Goal: Find specific page/section: Find specific page/section

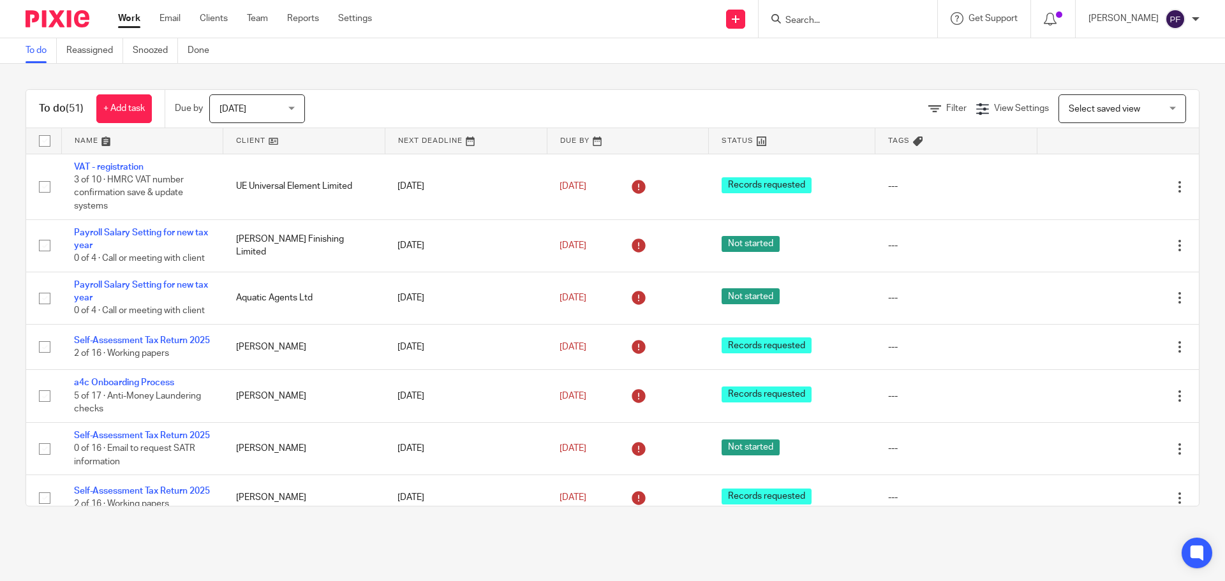
click at [819, 19] on input "Search" at bounding box center [841, 20] width 115 height 11
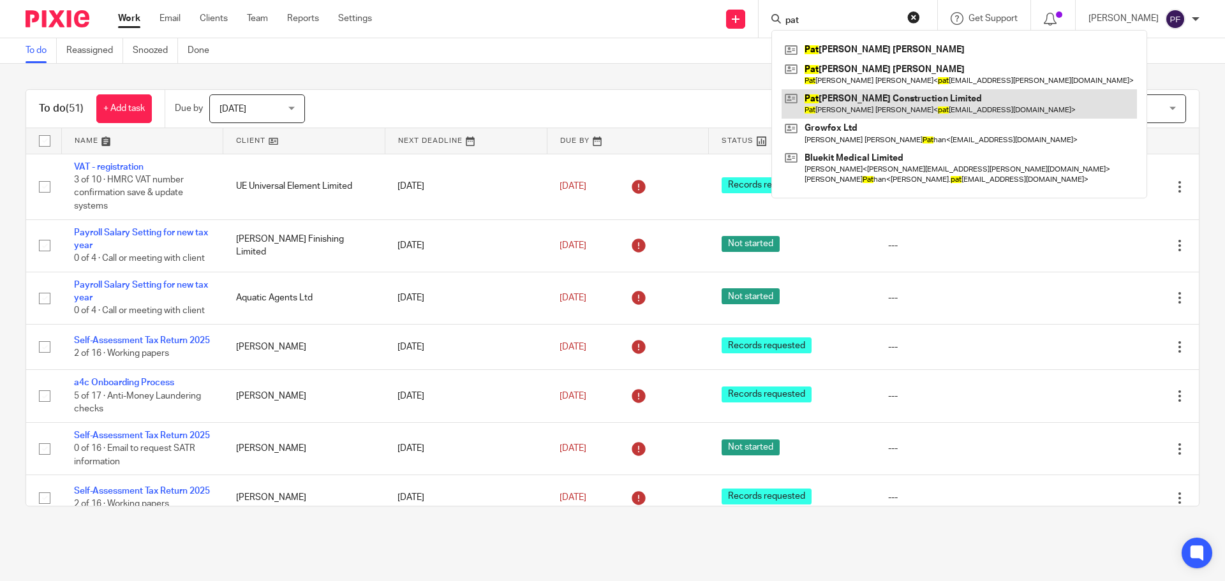
type input "pat"
click at [822, 105] on link at bounding box center [959, 103] width 355 height 29
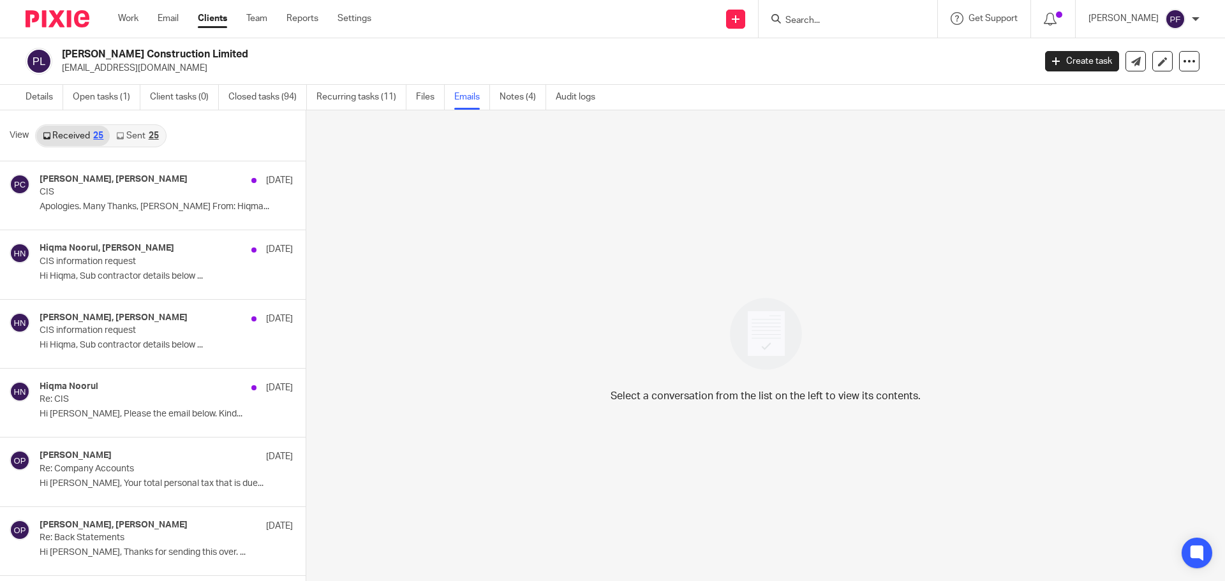
click at [119, 131] on link "Sent 25" at bounding box center [137, 136] width 55 height 20
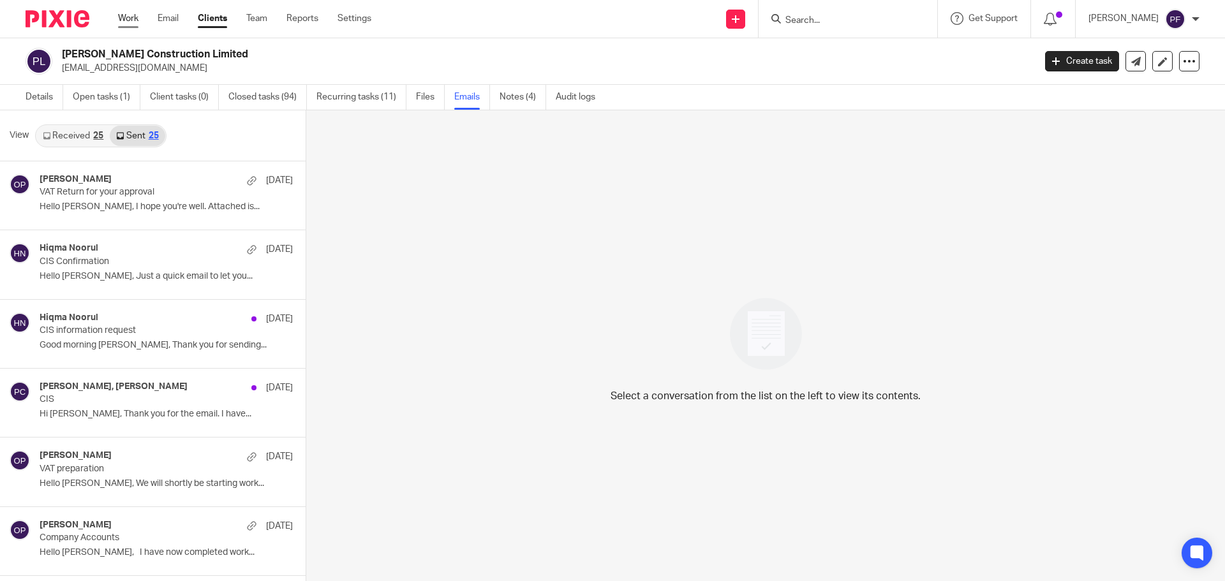
click at [129, 20] on link "Work" at bounding box center [128, 18] width 20 height 13
